Goal: Task Accomplishment & Management: Use online tool/utility

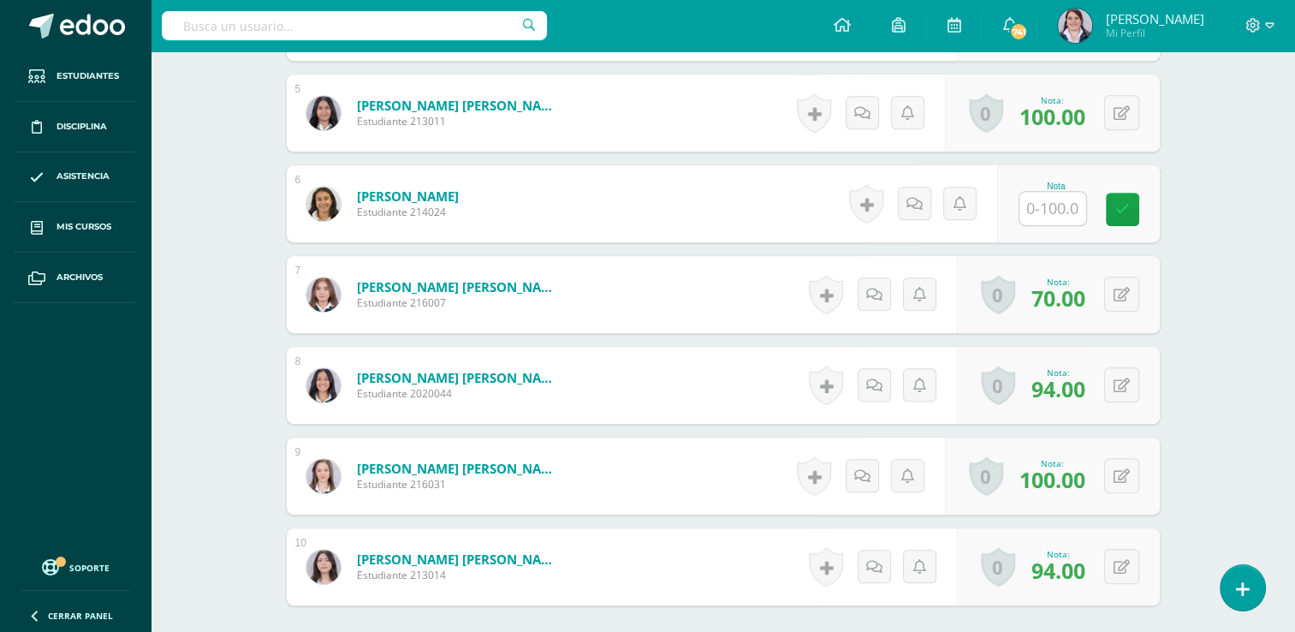
scroll to position [886, 0]
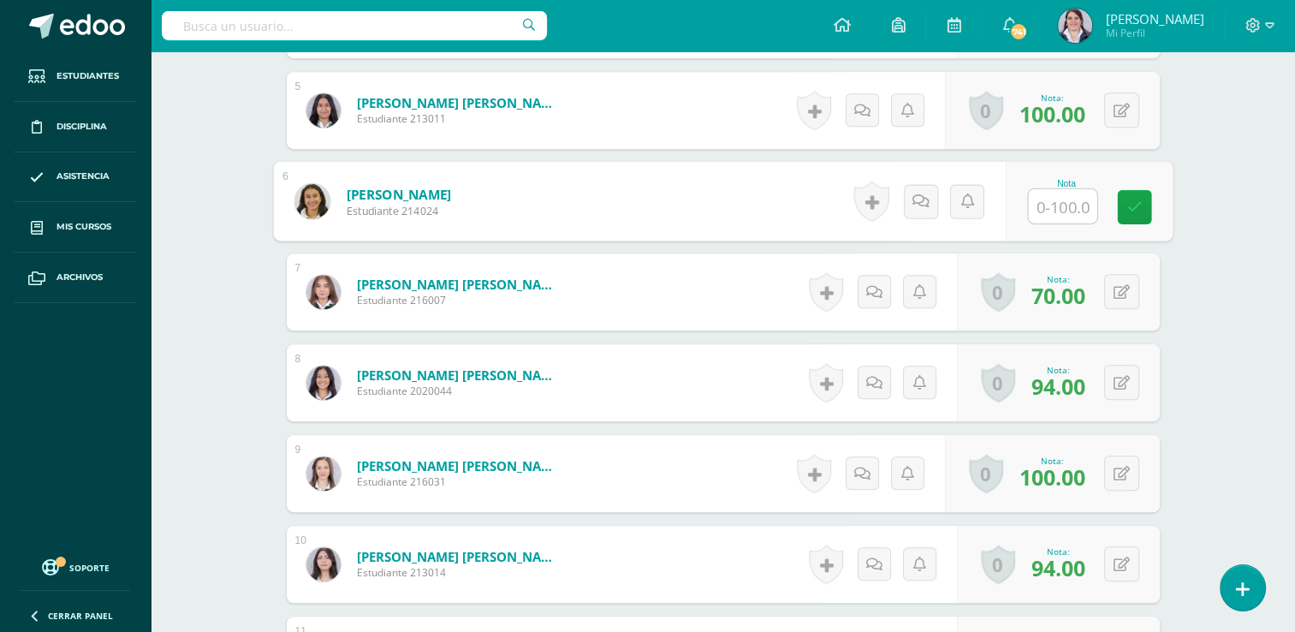
click at [1051, 202] on input "text" at bounding box center [1062, 206] width 68 height 34
type input "0"
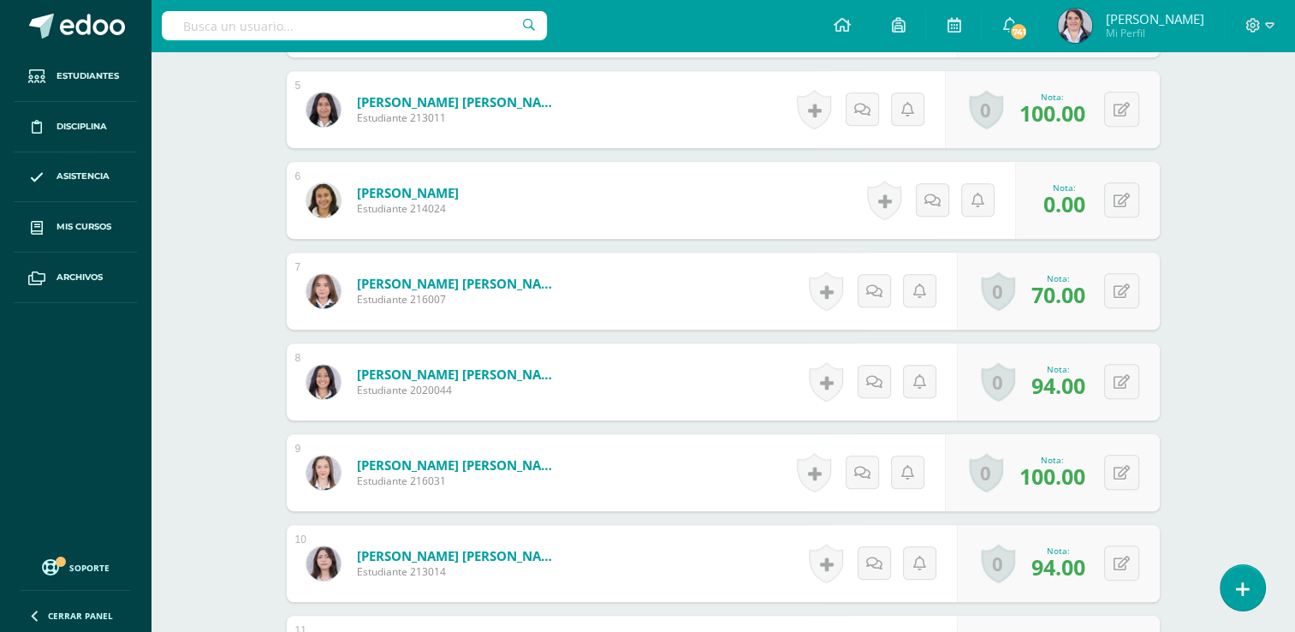
scroll to position [887, 0]
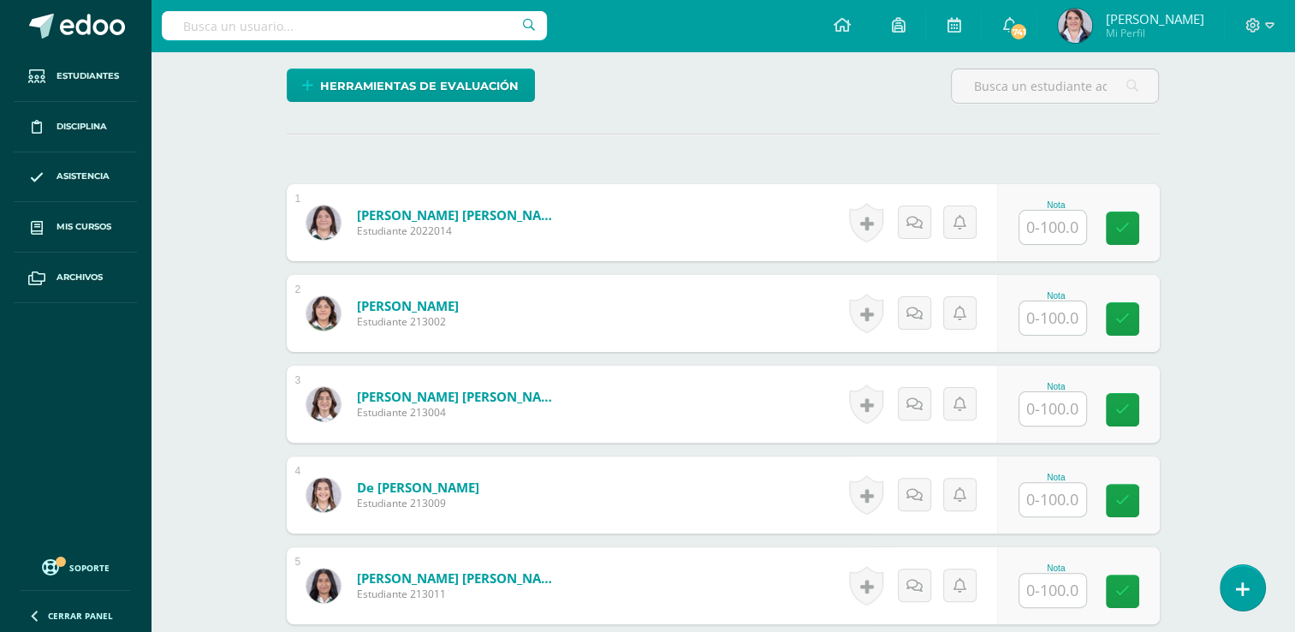
scroll to position [412, 0]
click at [1050, 228] on input "text" at bounding box center [1052, 226] width 67 height 33
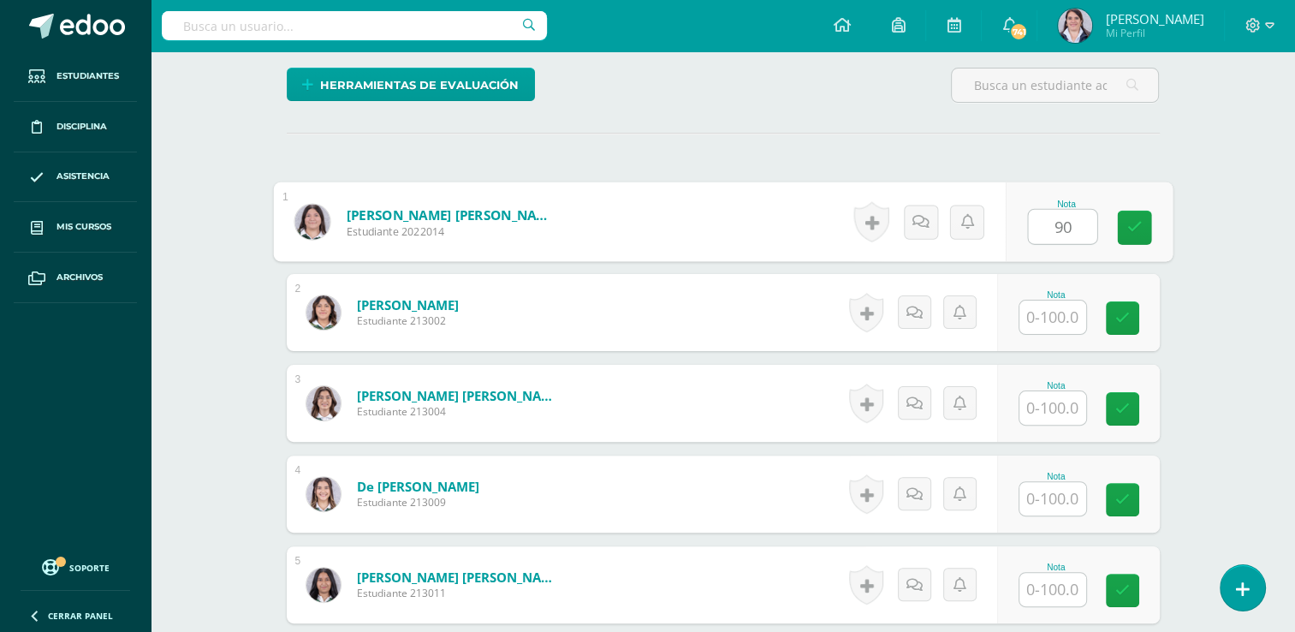
type input "90"
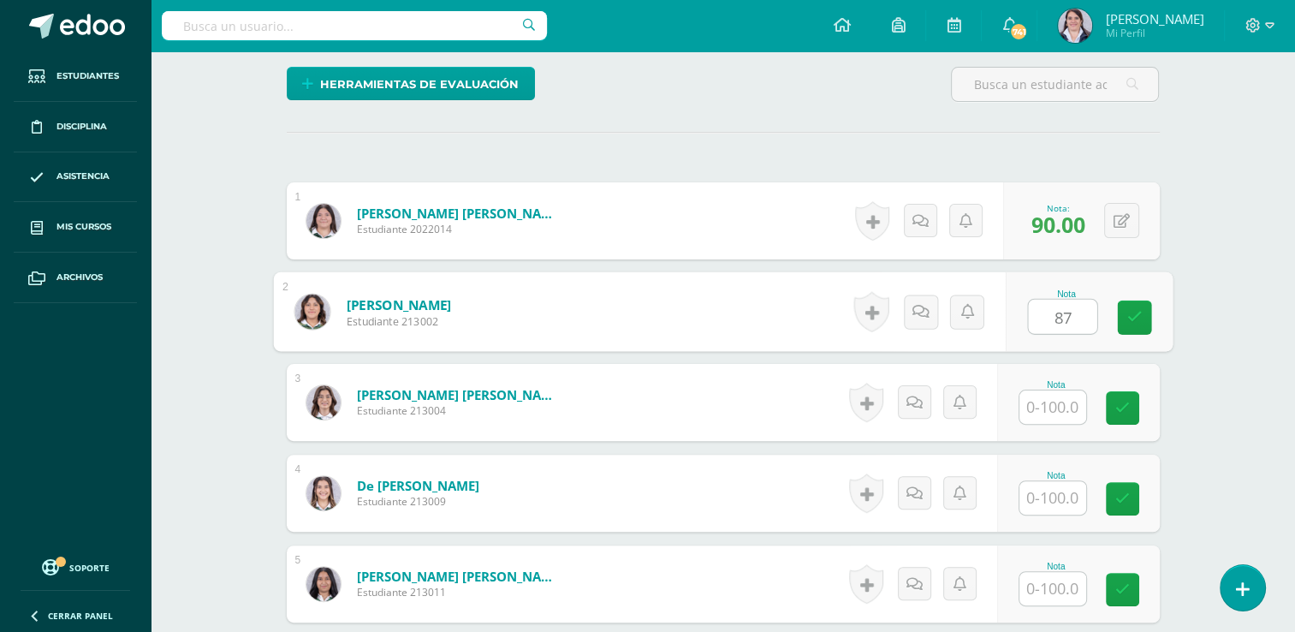
scroll to position [413, 0]
type input "87"
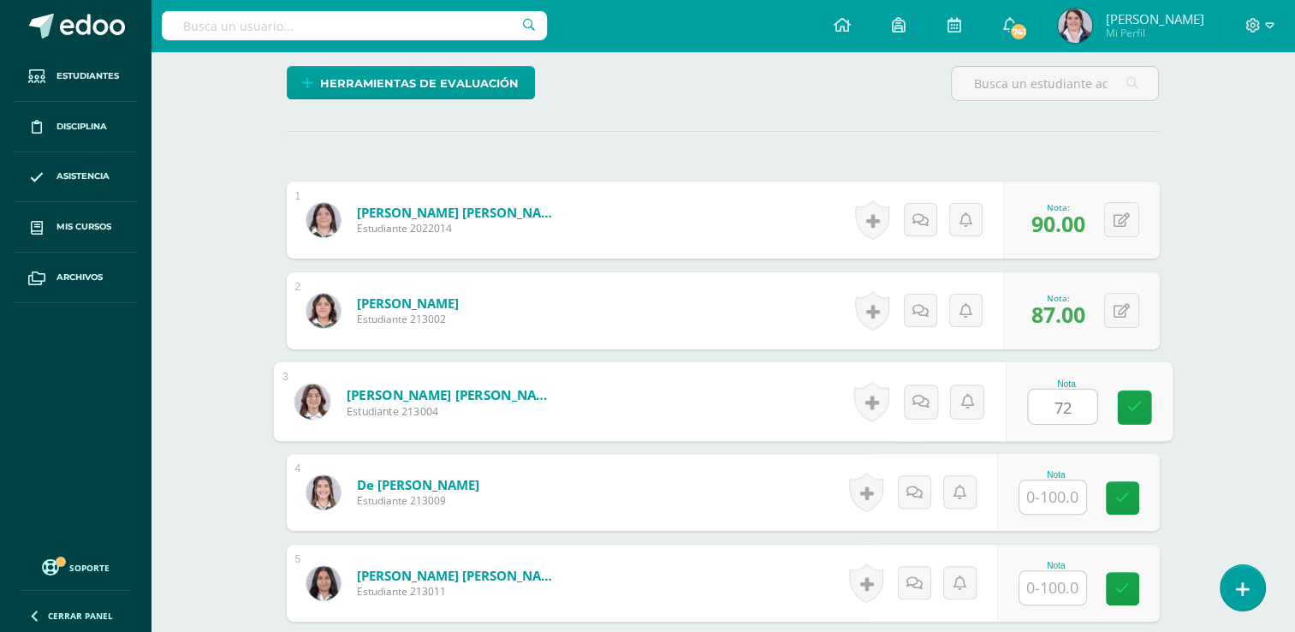
type input "72"
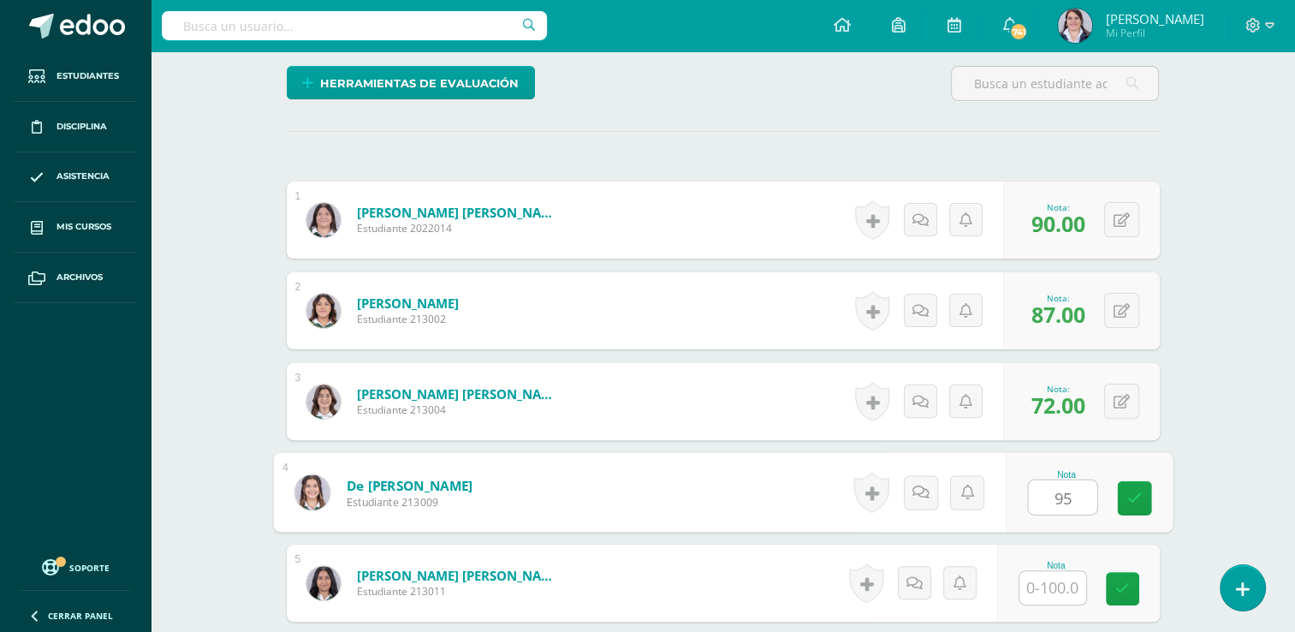
type input "95"
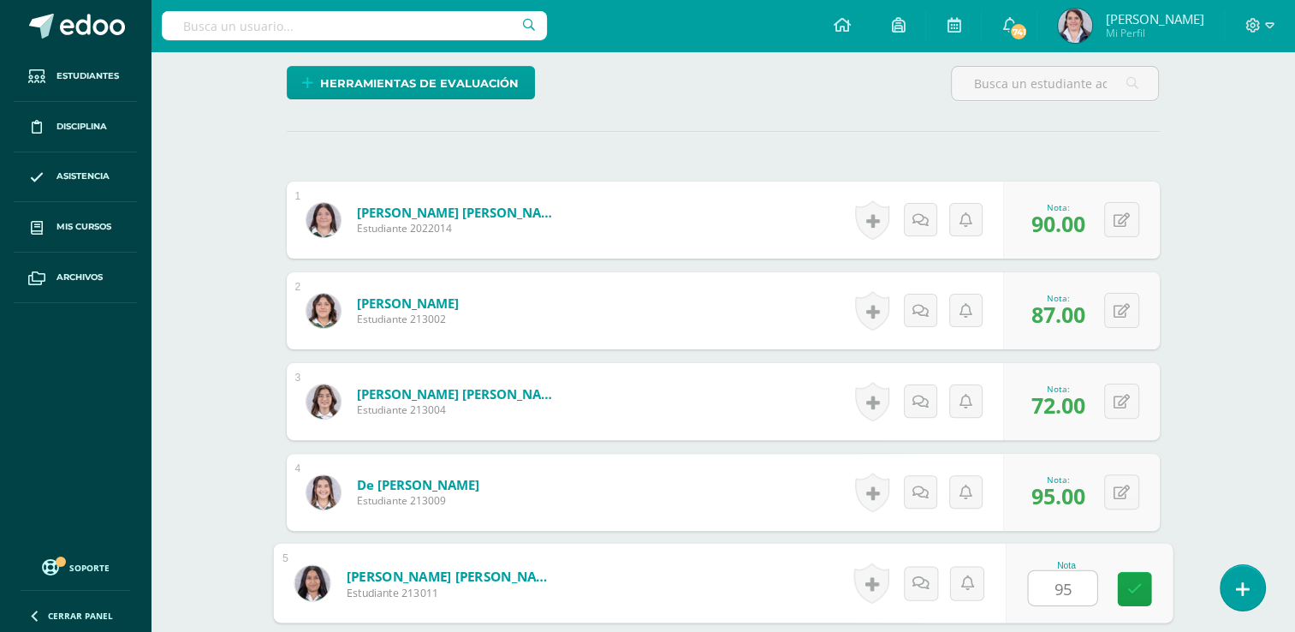
type input "95"
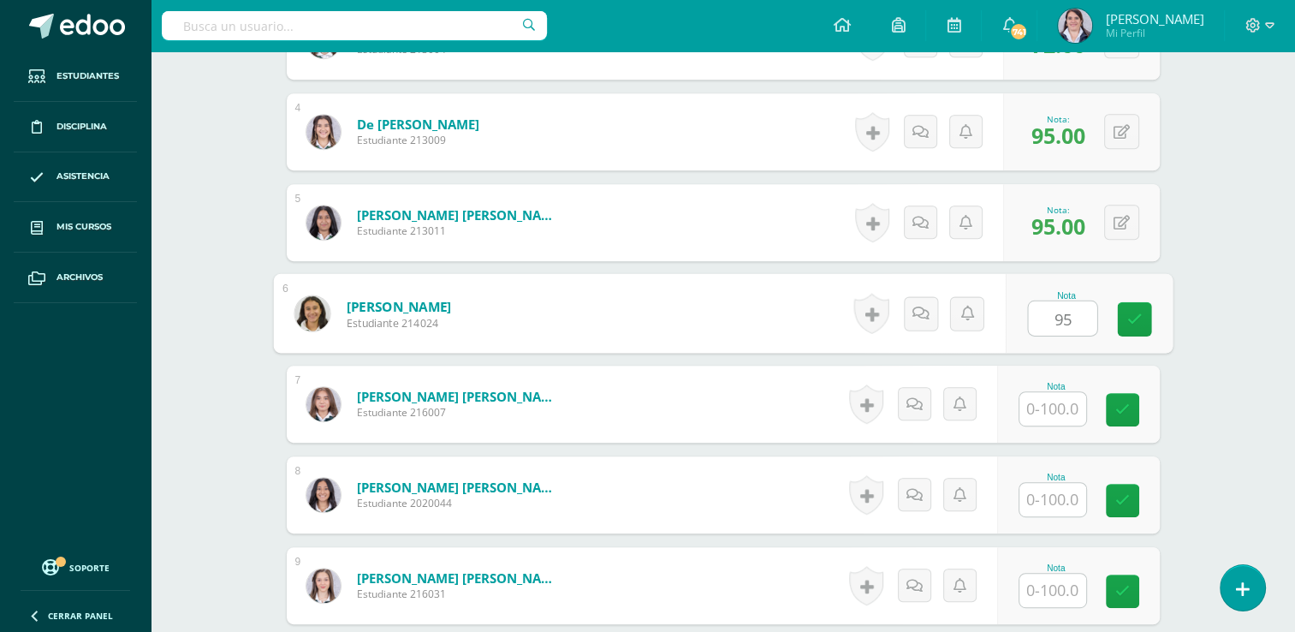
type input "95"
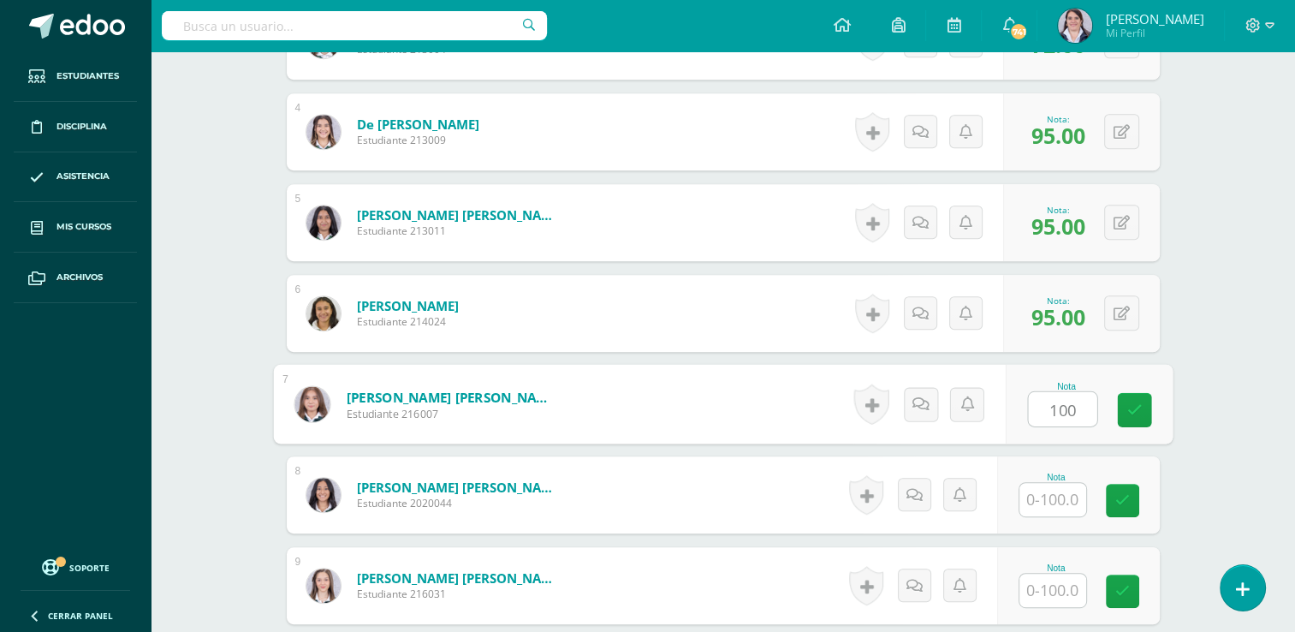
type input "100"
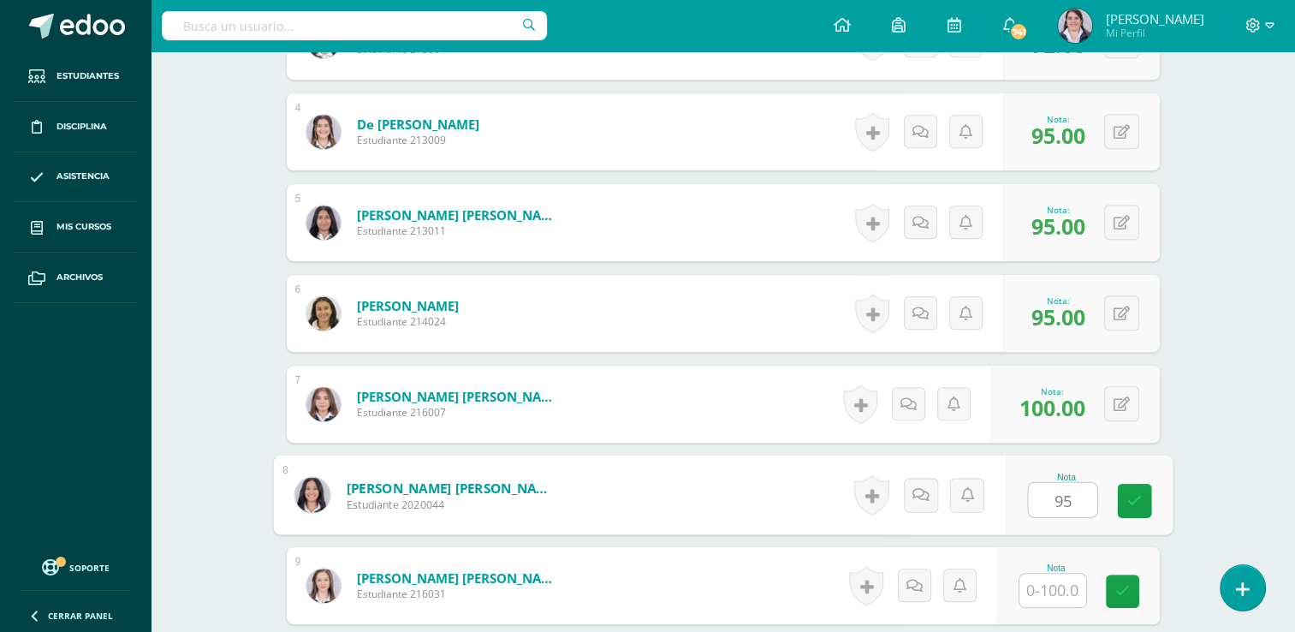
type input "95"
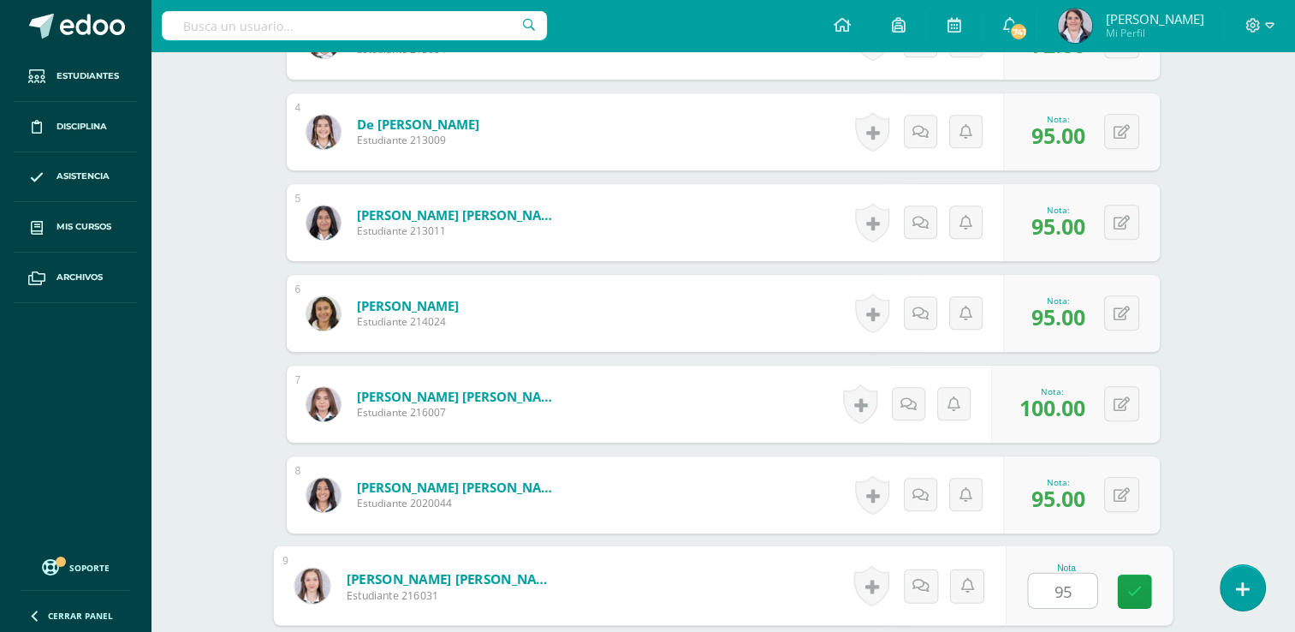
type input "95"
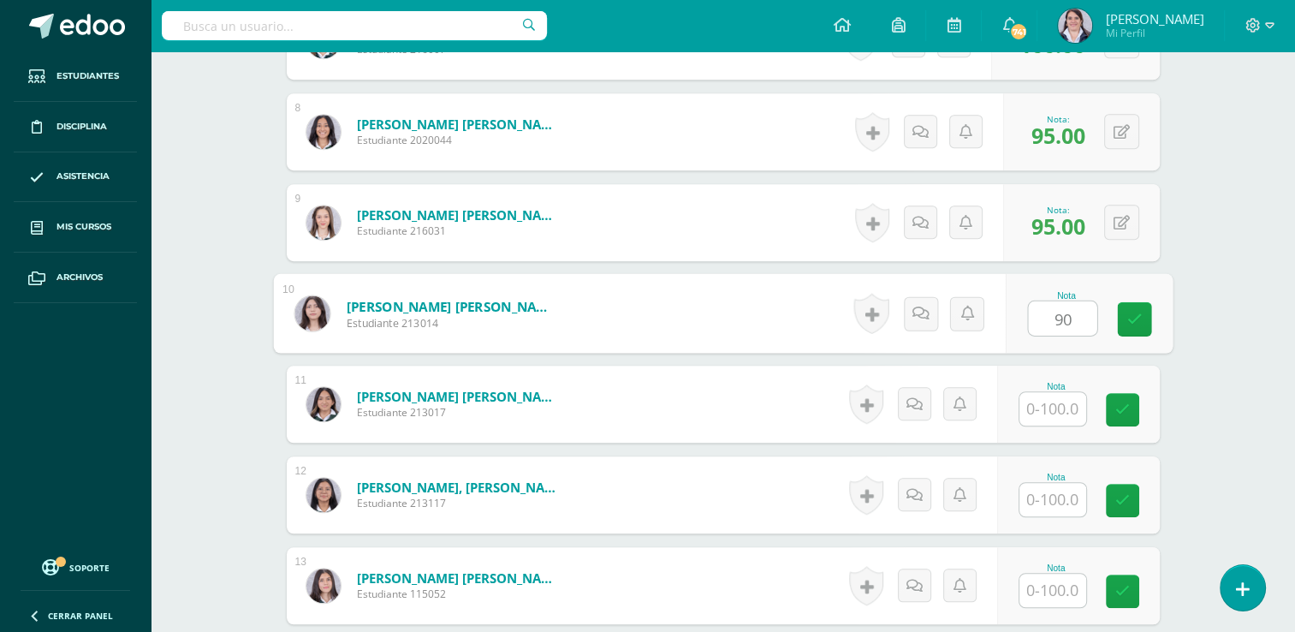
type input "90"
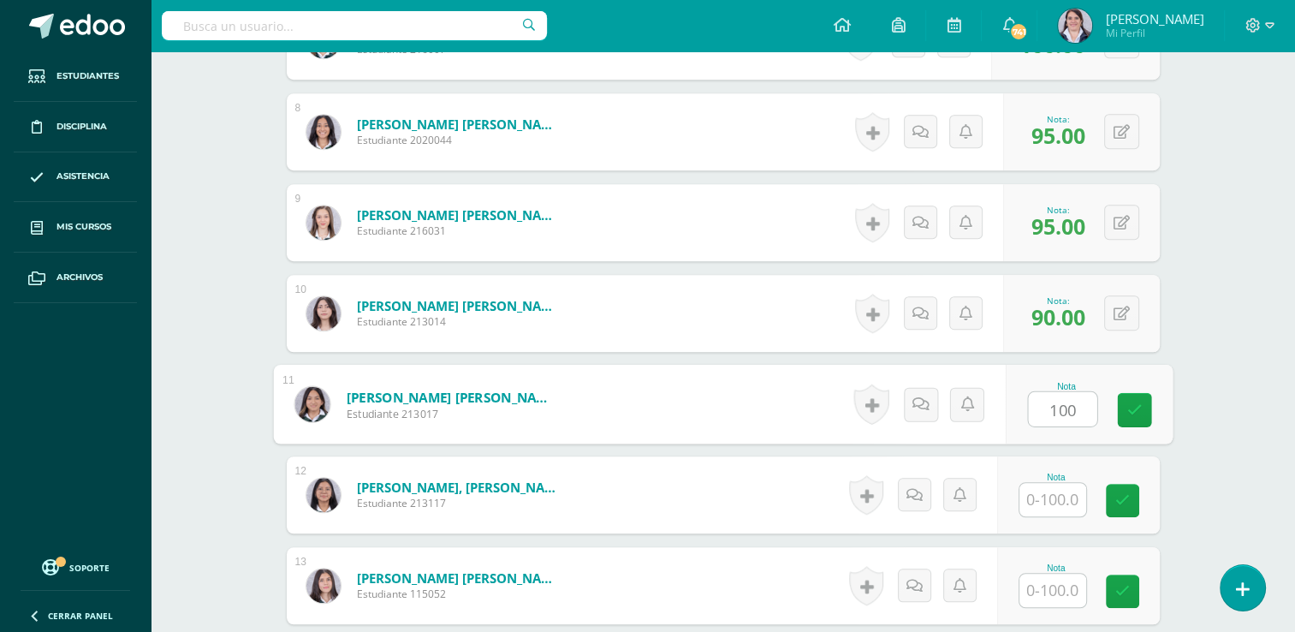
type input "100"
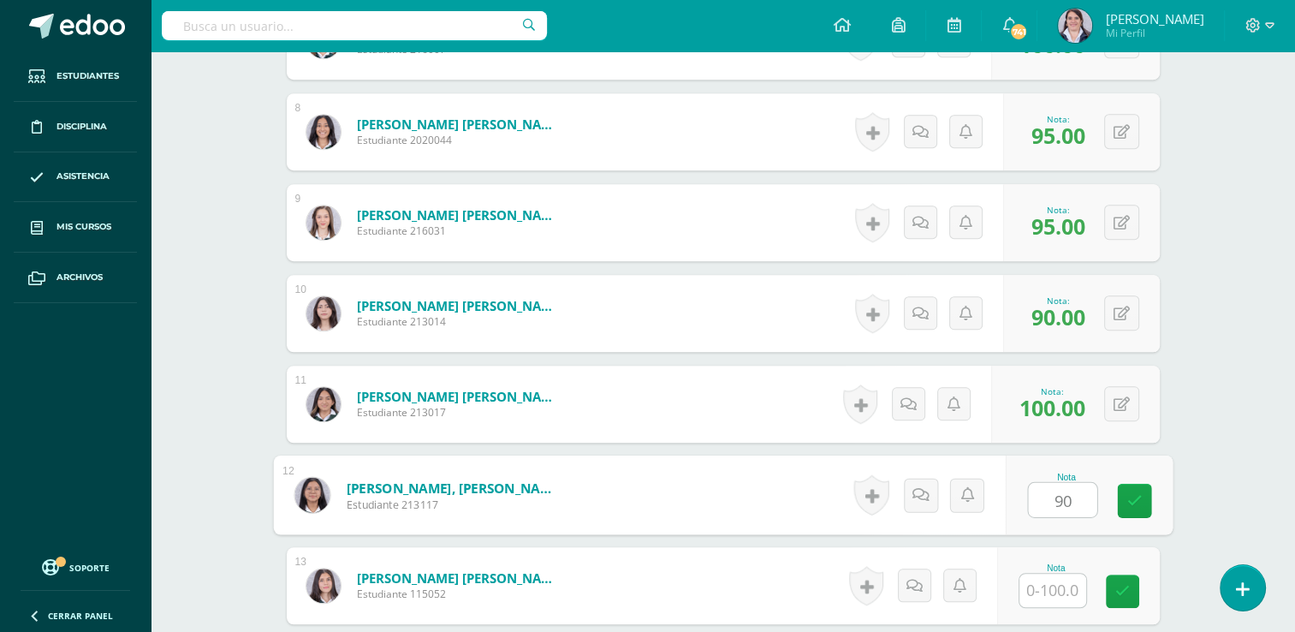
type input "90"
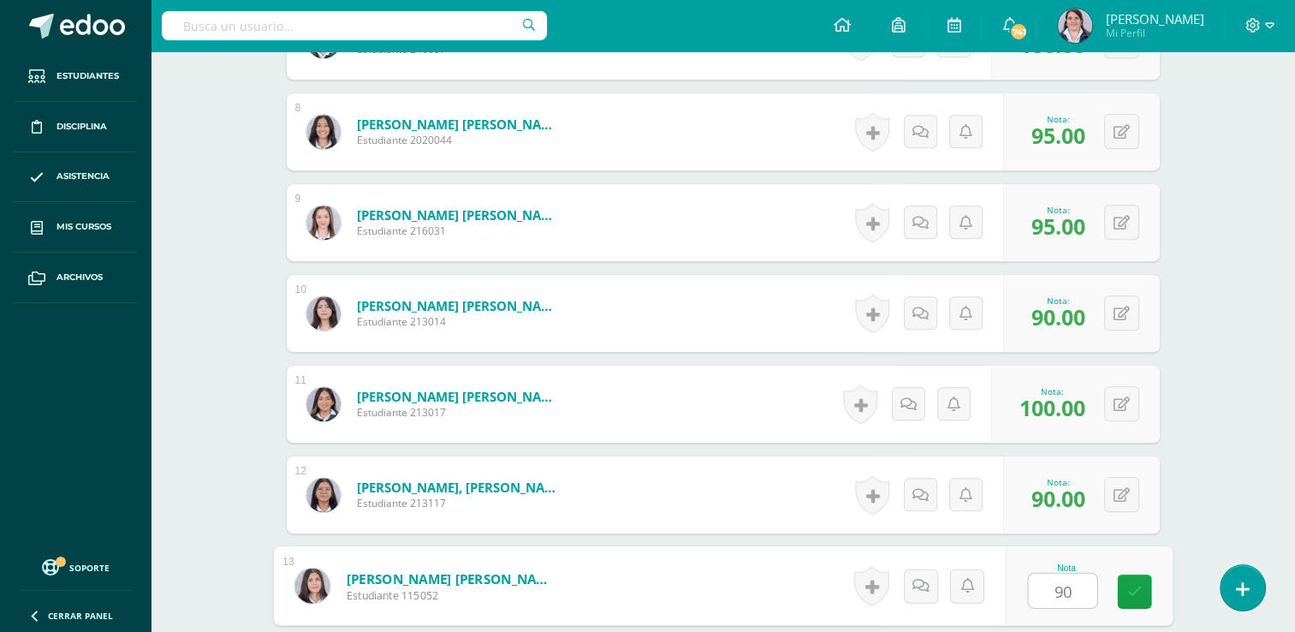
type input "90"
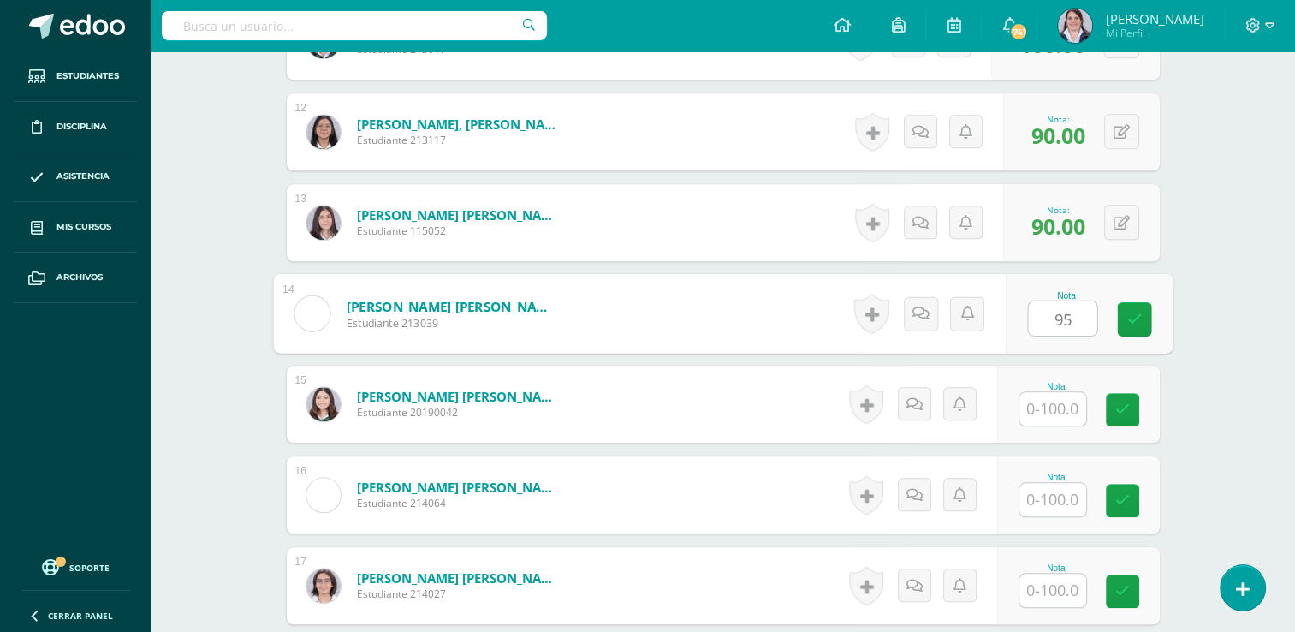
type input "95"
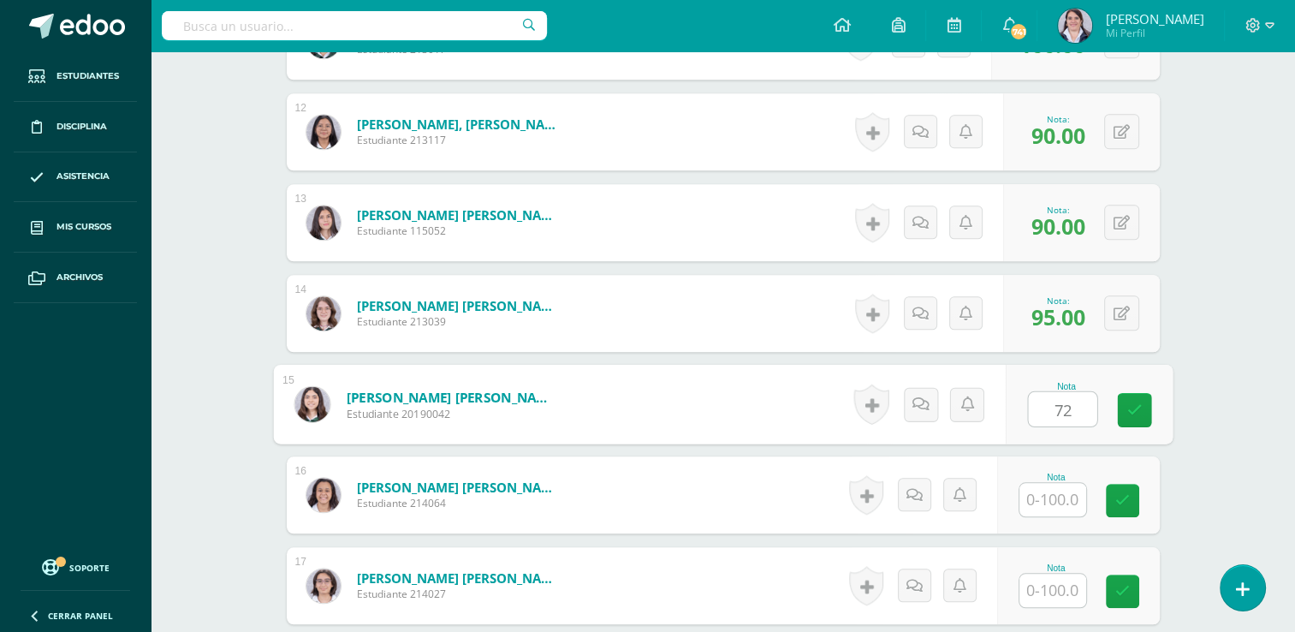
type input "72"
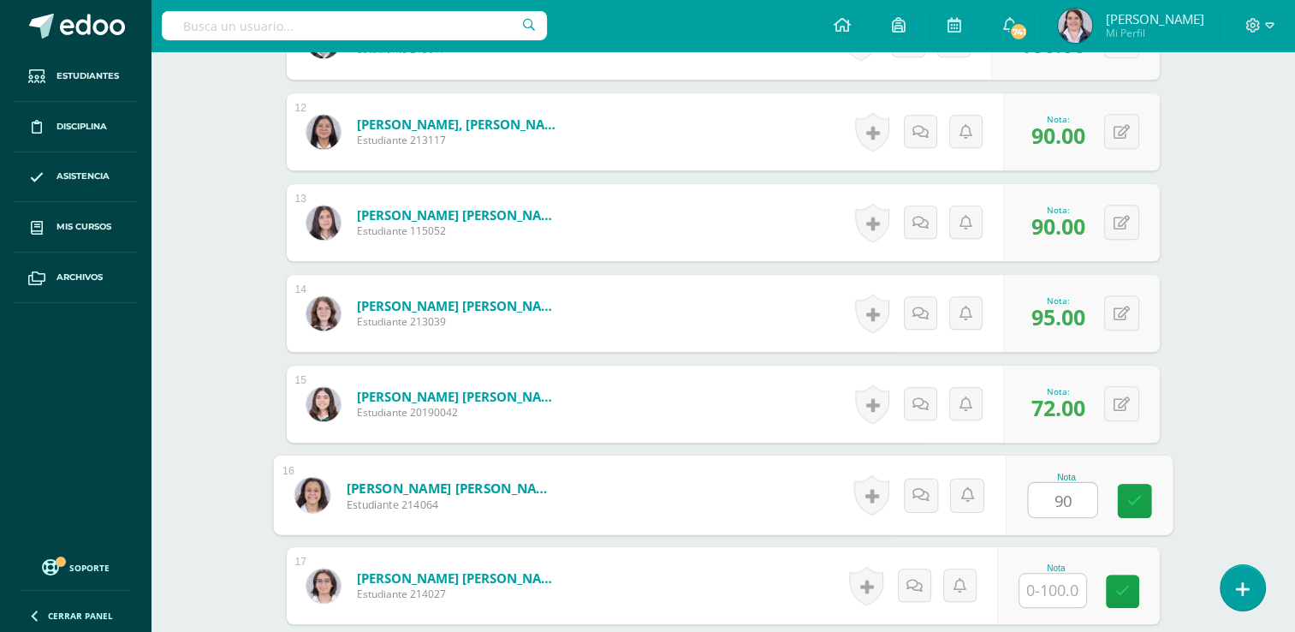
type input "90"
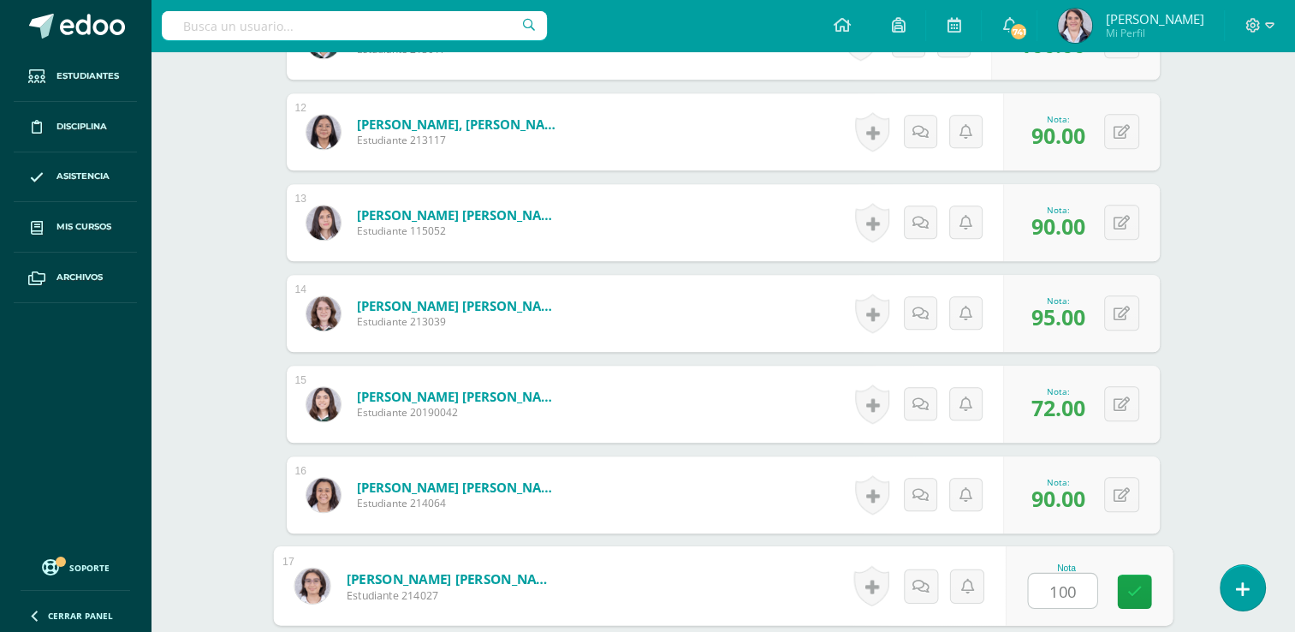
type input "100"
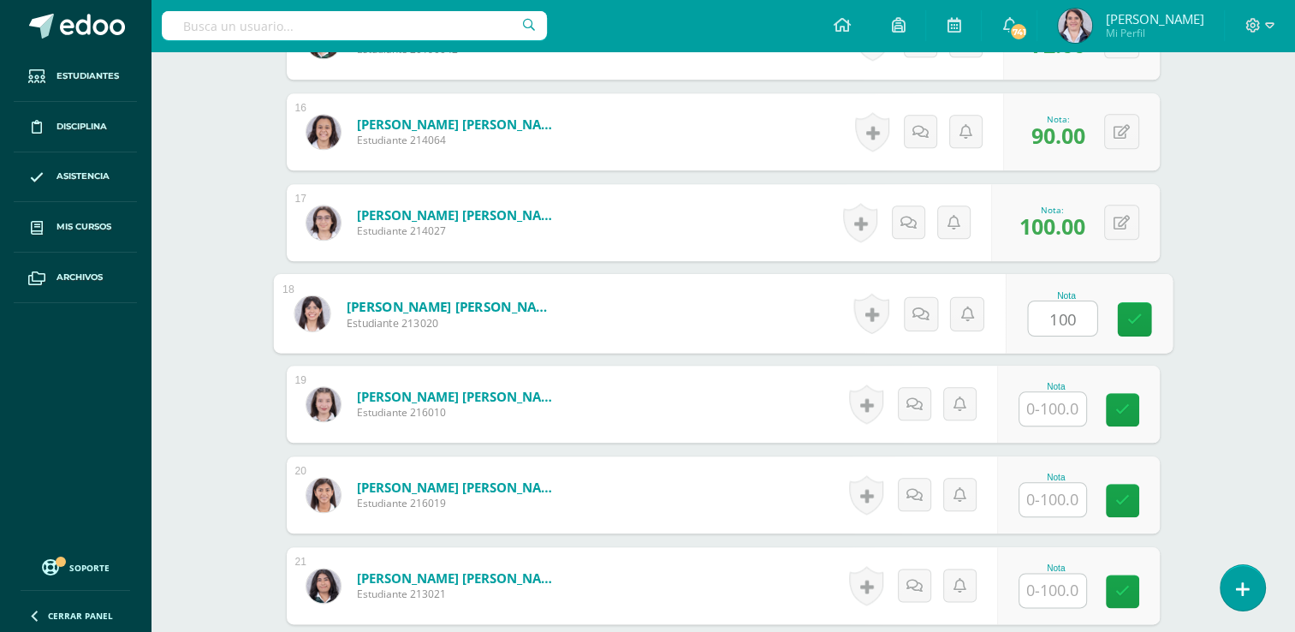
type input "100"
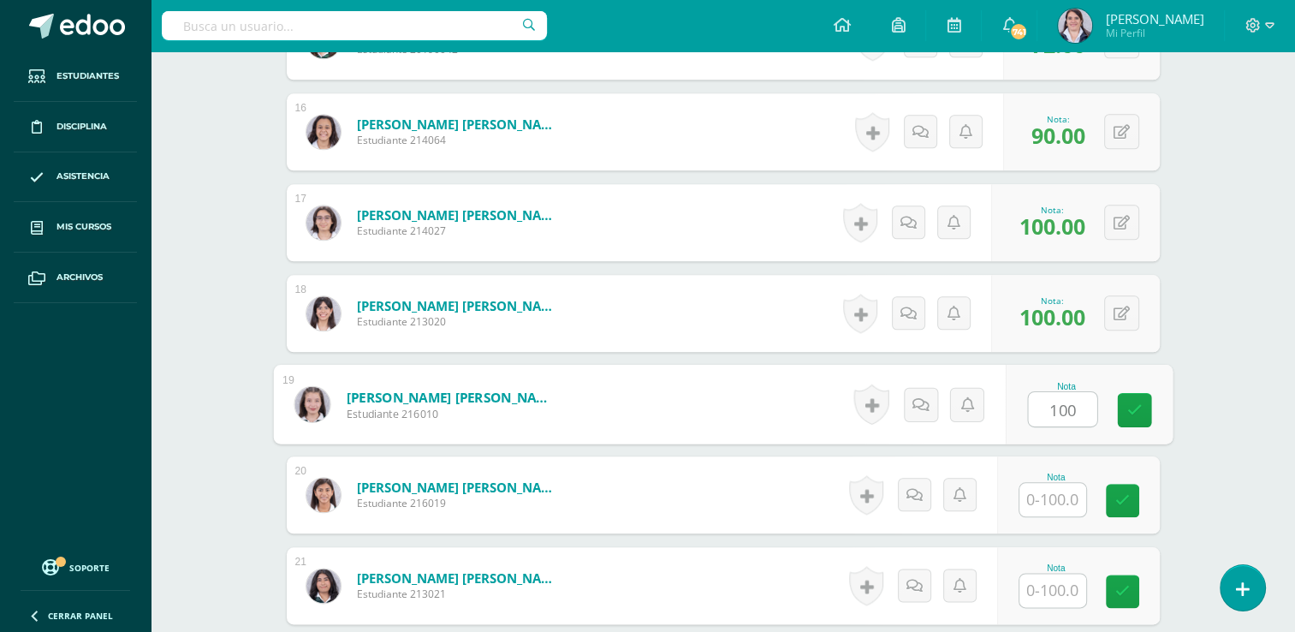
type input "100"
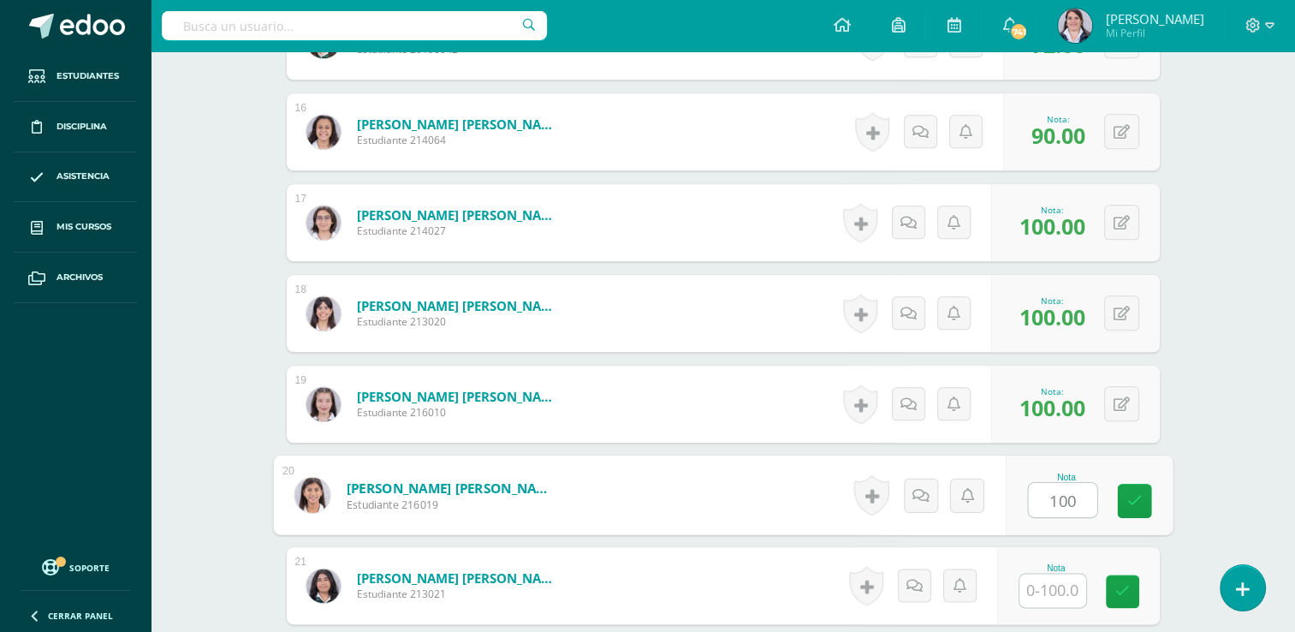
type input "100"
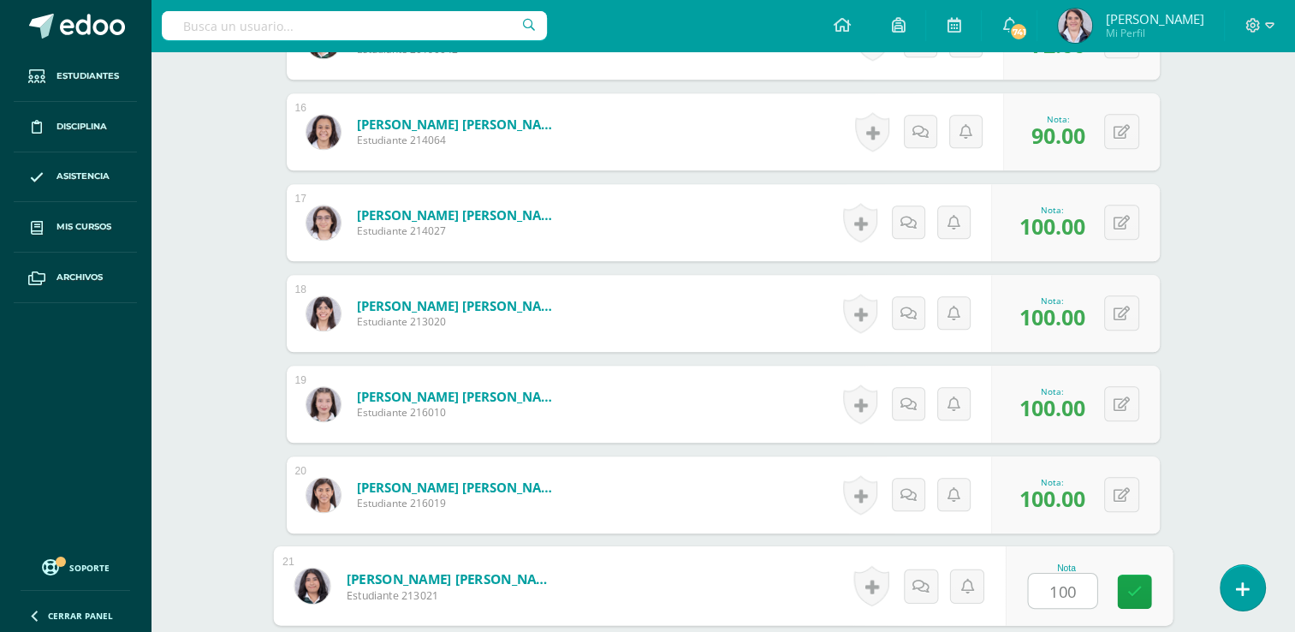
type input "100"
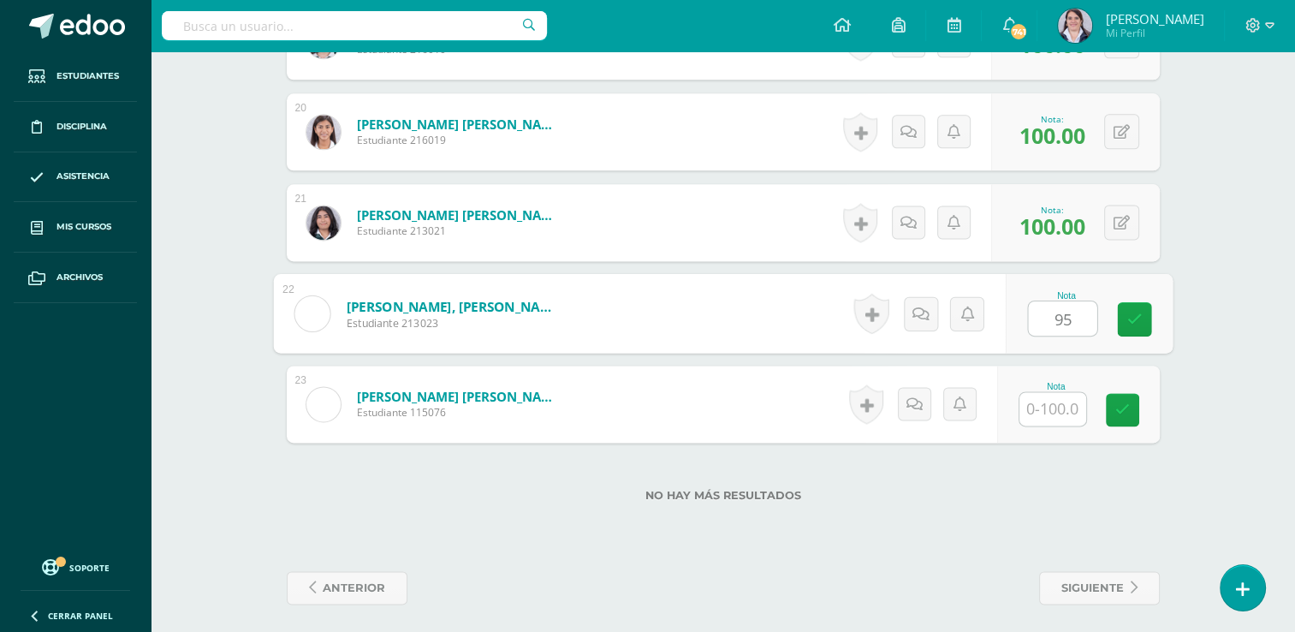
type input "95"
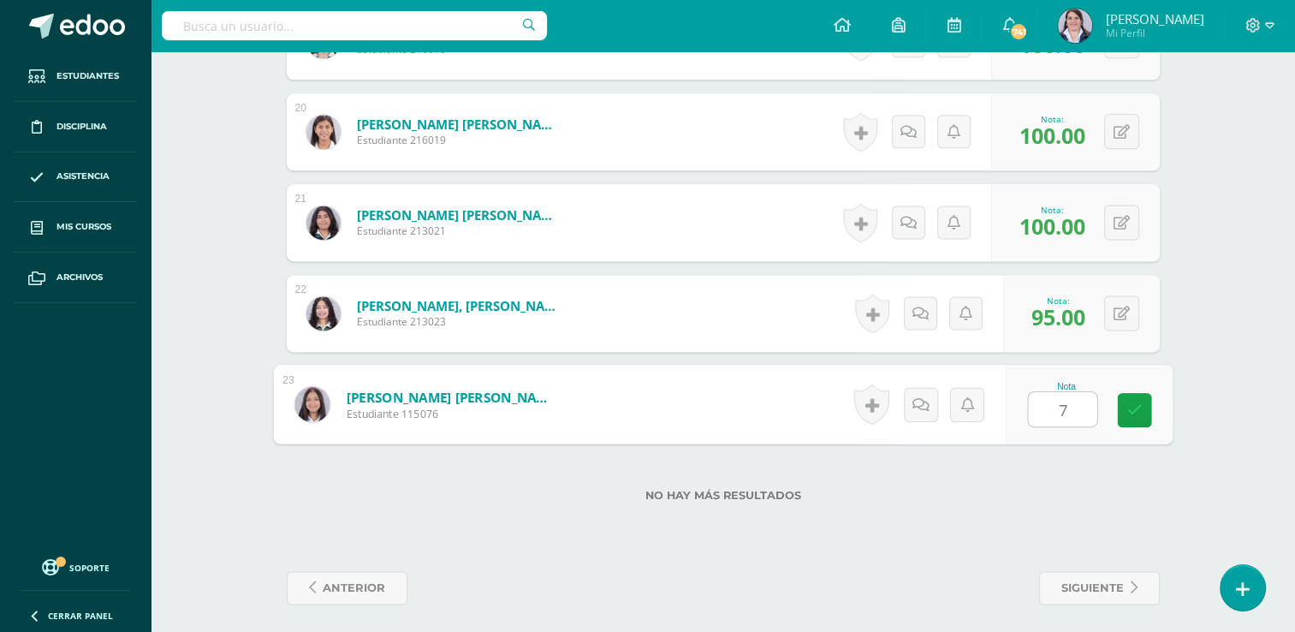
type input "72"
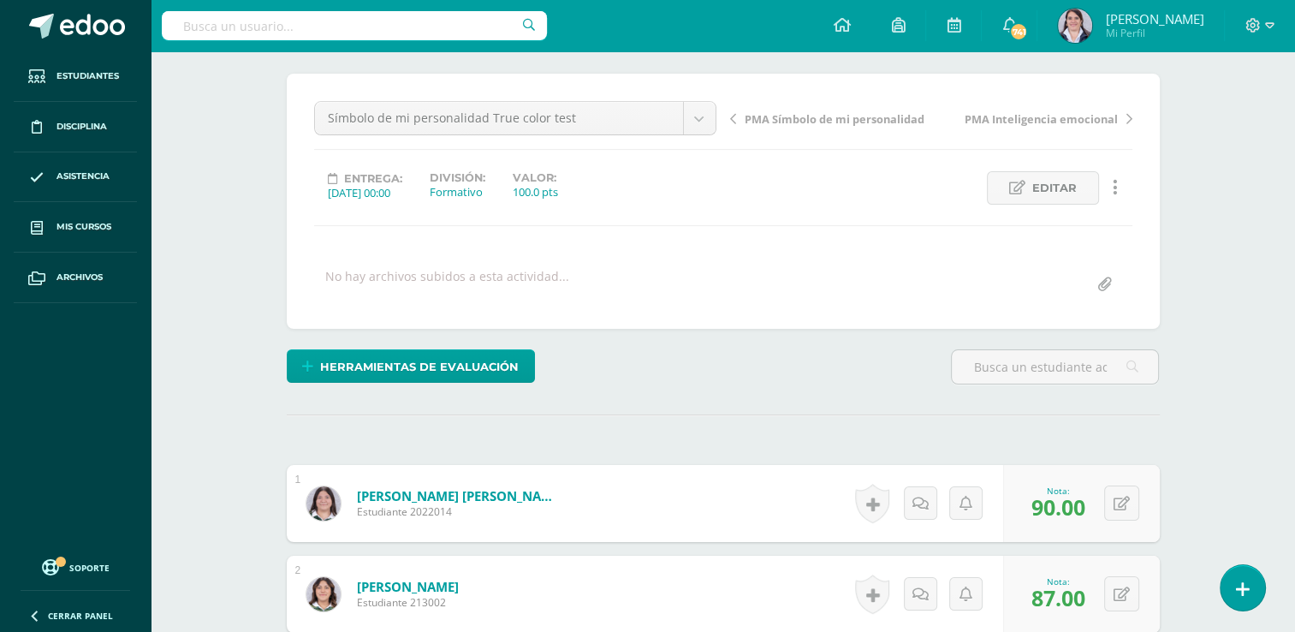
scroll to position [0, 0]
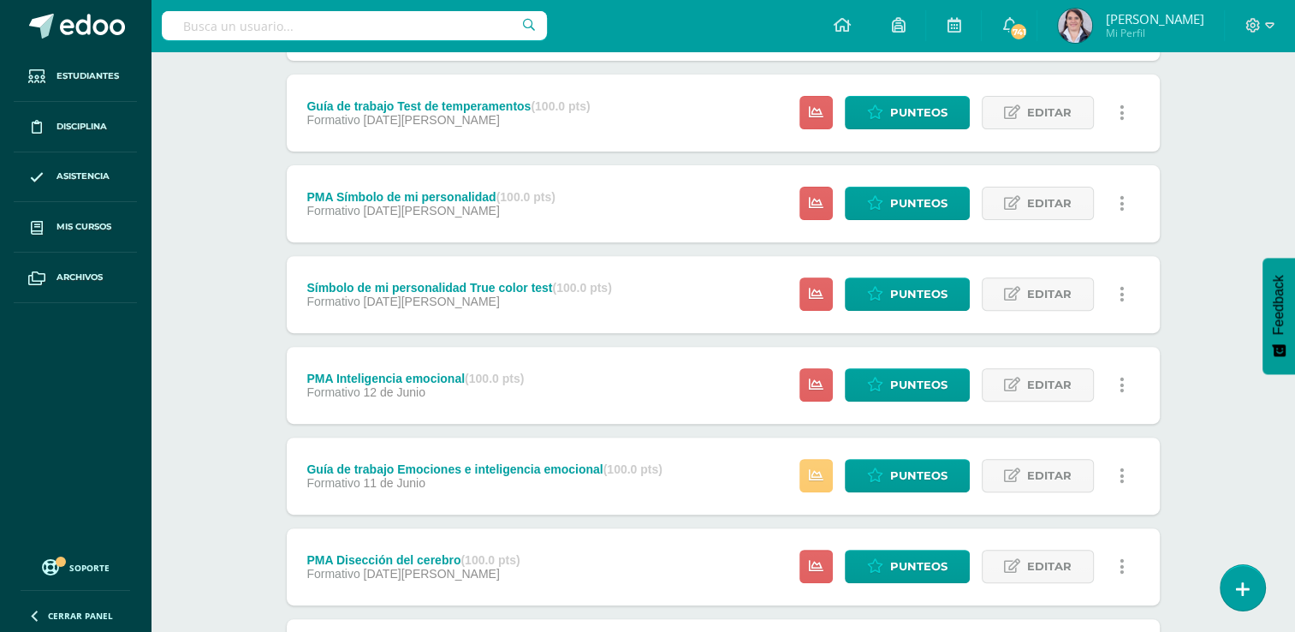
scroll to position [751, 0]
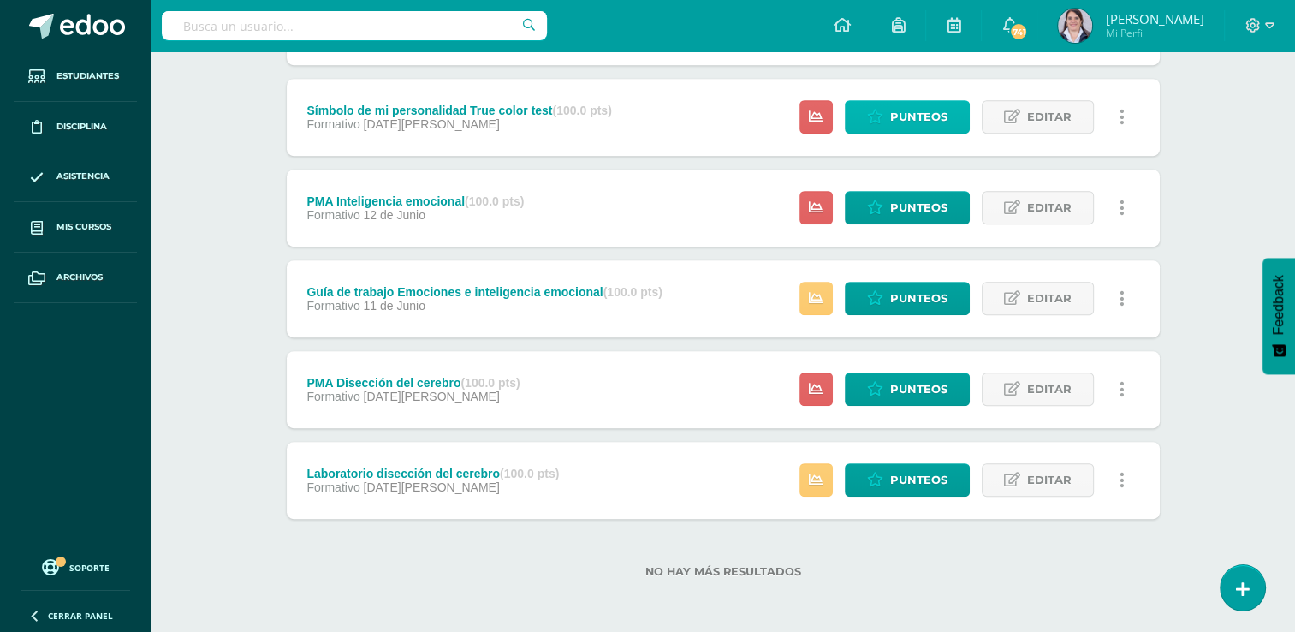
click at [903, 118] on span "Punteos" at bounding box center [918, 117] width 57 height 32
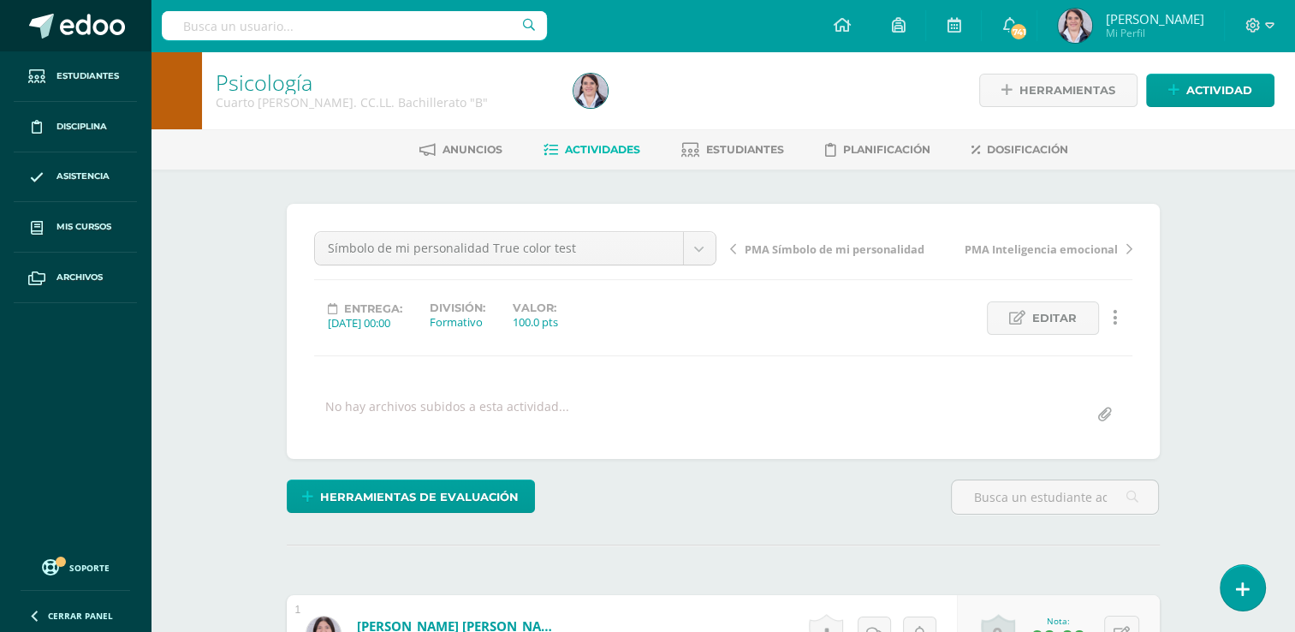
scroll to position [1, 0]
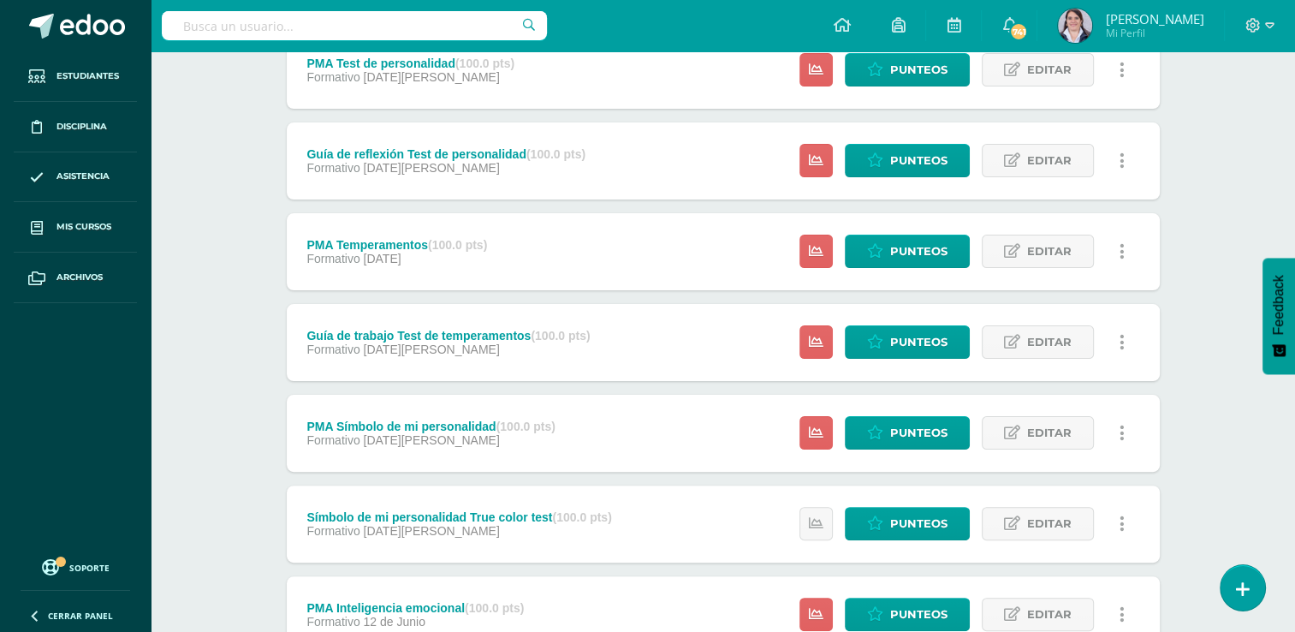
scroll to position [346, 0]
